Goal: Transaction & Acquisition: Book appointment/travel/reservation

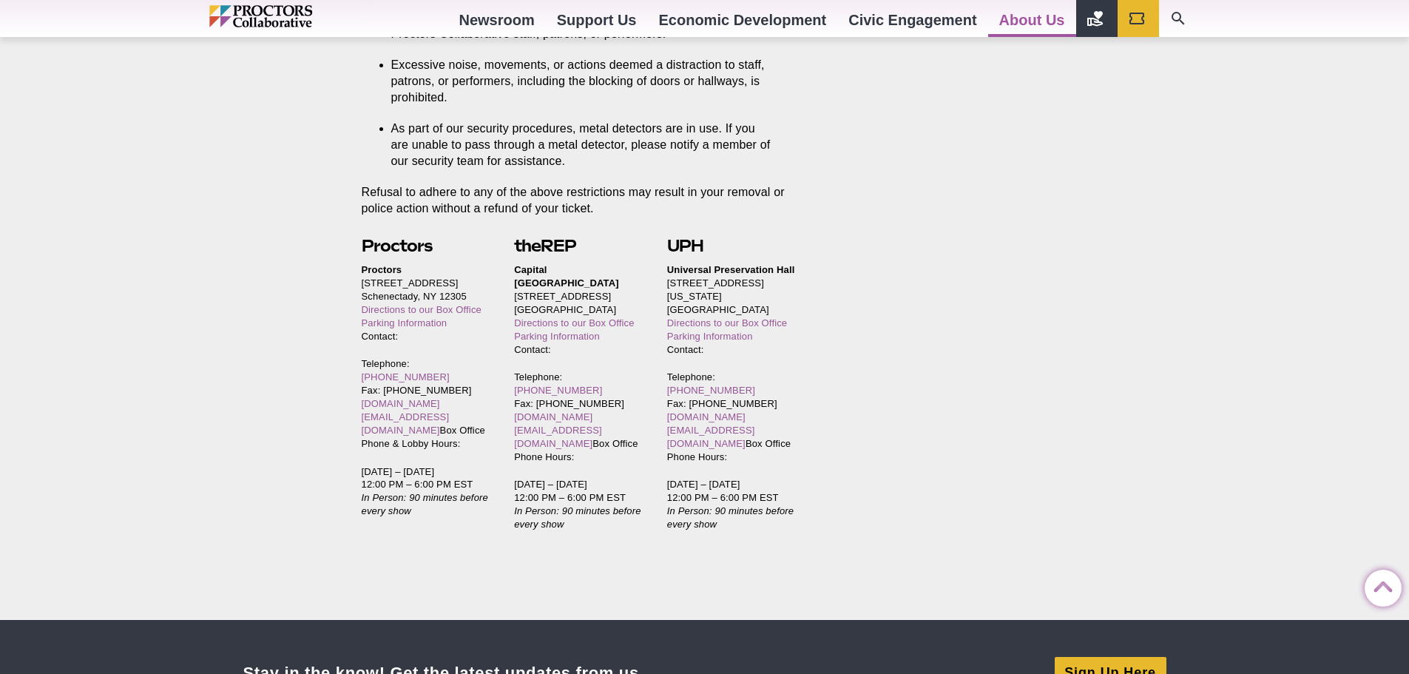
scroll to position [3174, 0]
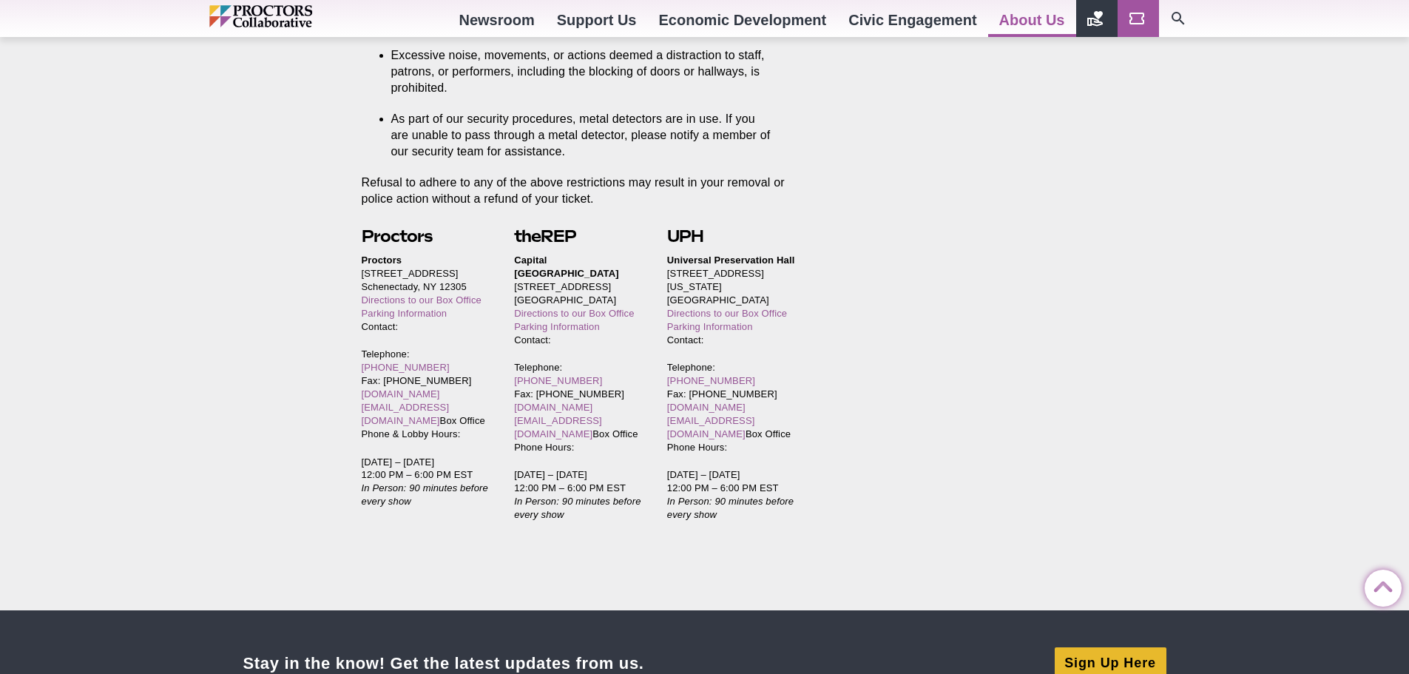
click at [1131, 14] on icon "Main site navigation and header" at bounding box center [1136, 19] width 15 height 12
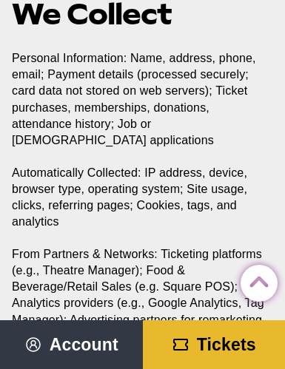
scroll to position [738, 0]
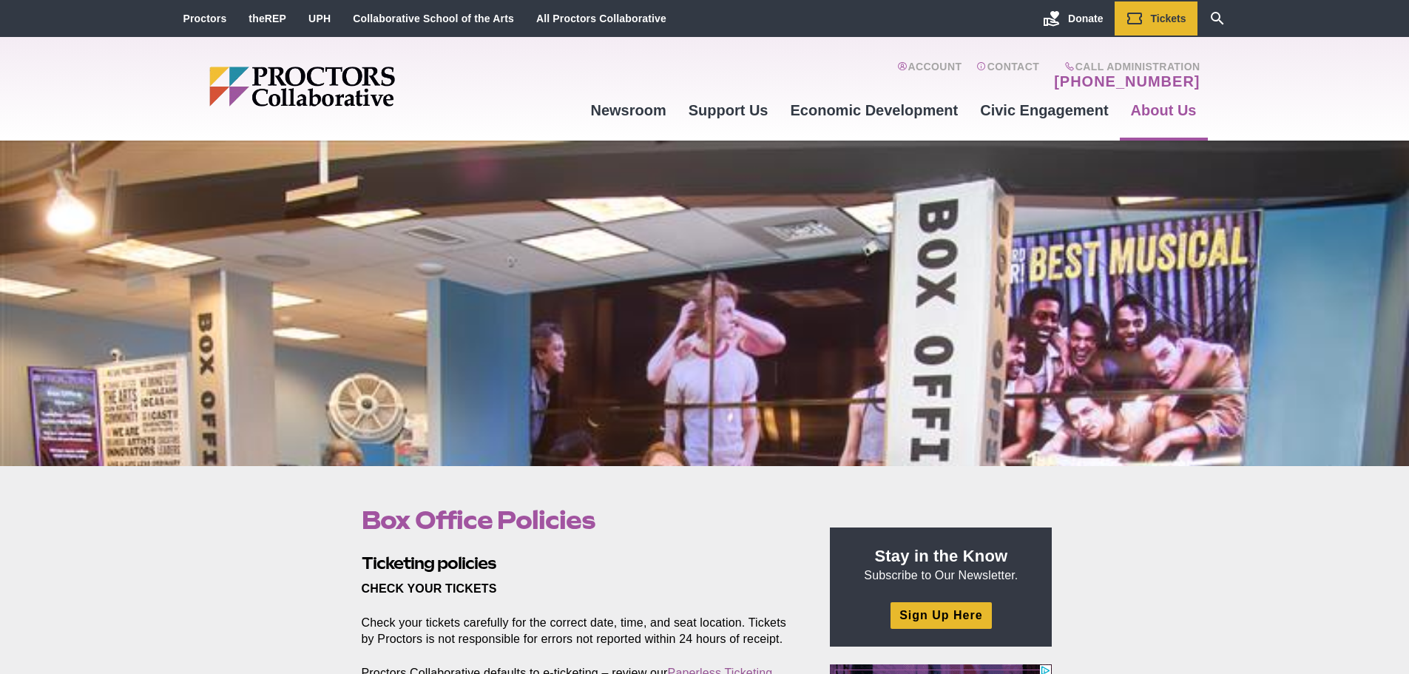
drag, startPoint x: 1412, startPoint y: 532, endPoint x: 1313, endPoint y: 297, distance: 255.2
click at [1313, 297] on div at bounding box center [704, 302] width 1409 height 325
click at [484, 149] on div at bounding box center [704, 302] width 1409 height 325
click at [1148, 15] on link "Tickets" at bounding box center [1155, 18] width 83 height 34
